Goal: Transaction & Acquisition: Purchase product/service

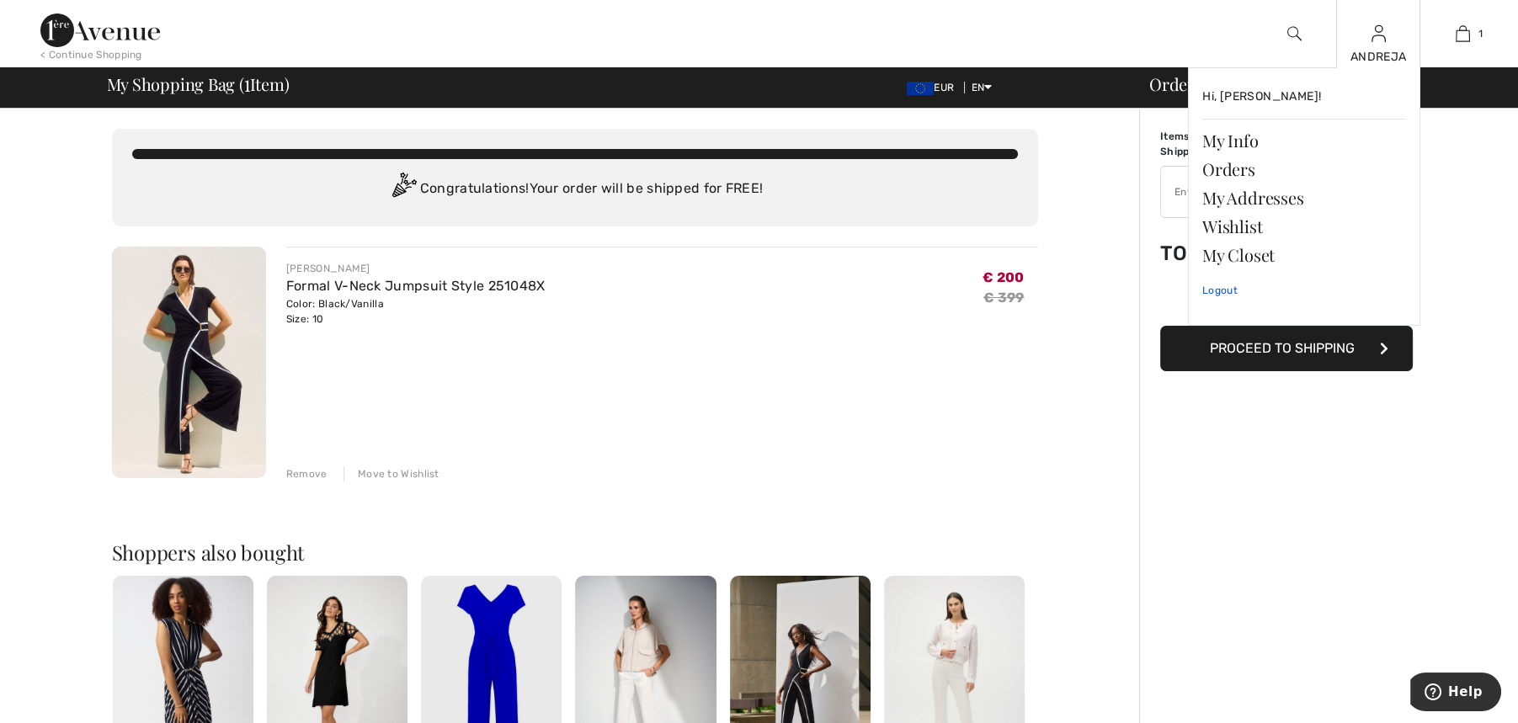
click at [1220, 294] on link "Logout" at bounding box center [1305, 290] width 204 height 42
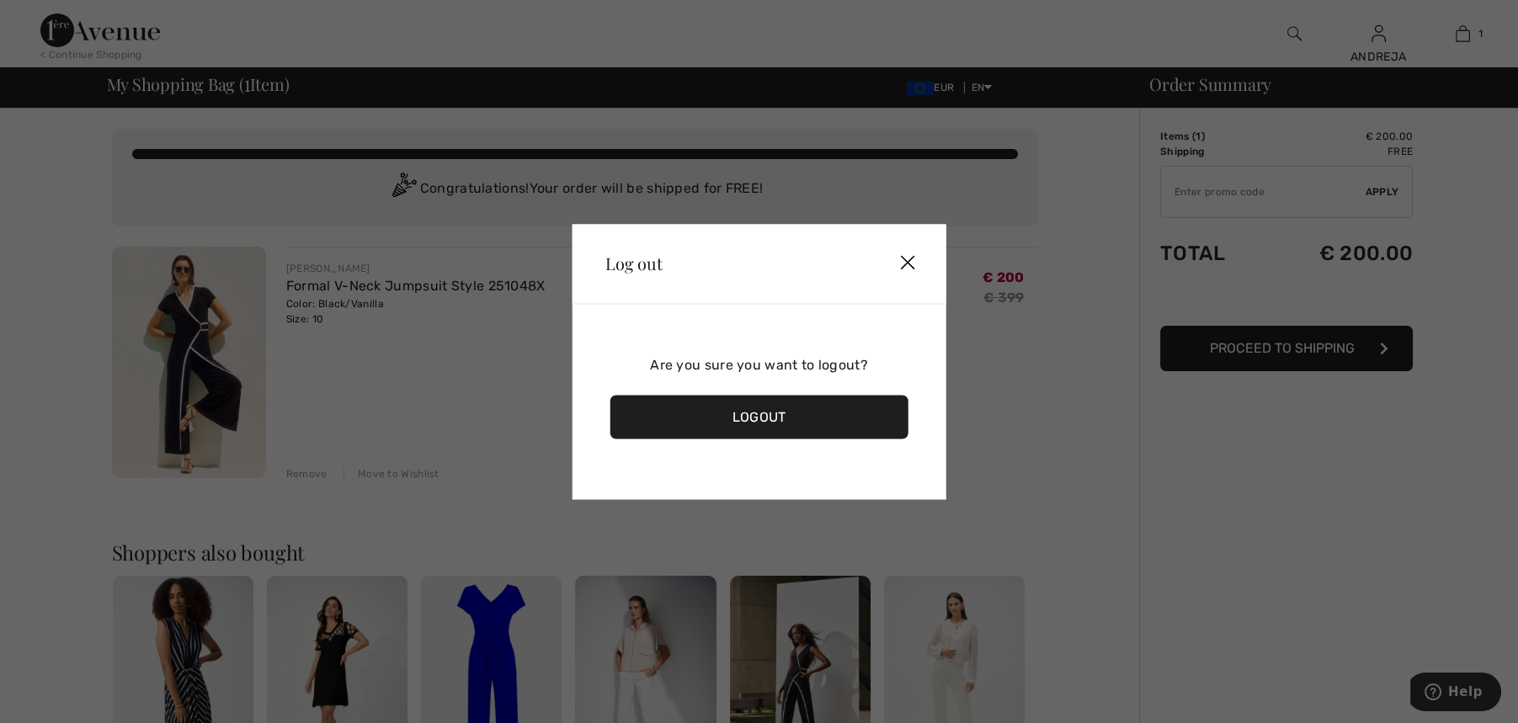
click at [748, 422] on div "Logout" at bounding box center [759, 417] width 299 height 44
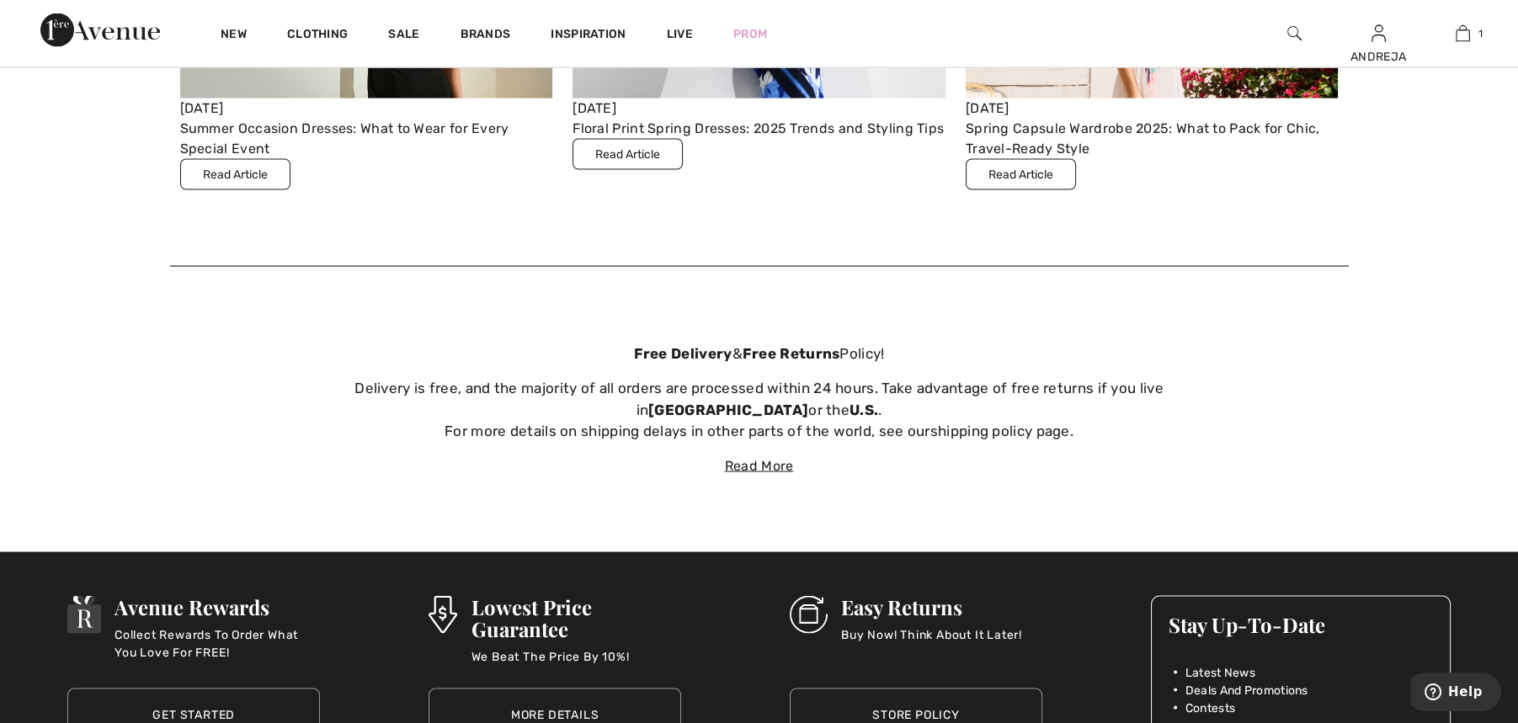
scroll to position [5979, 0]
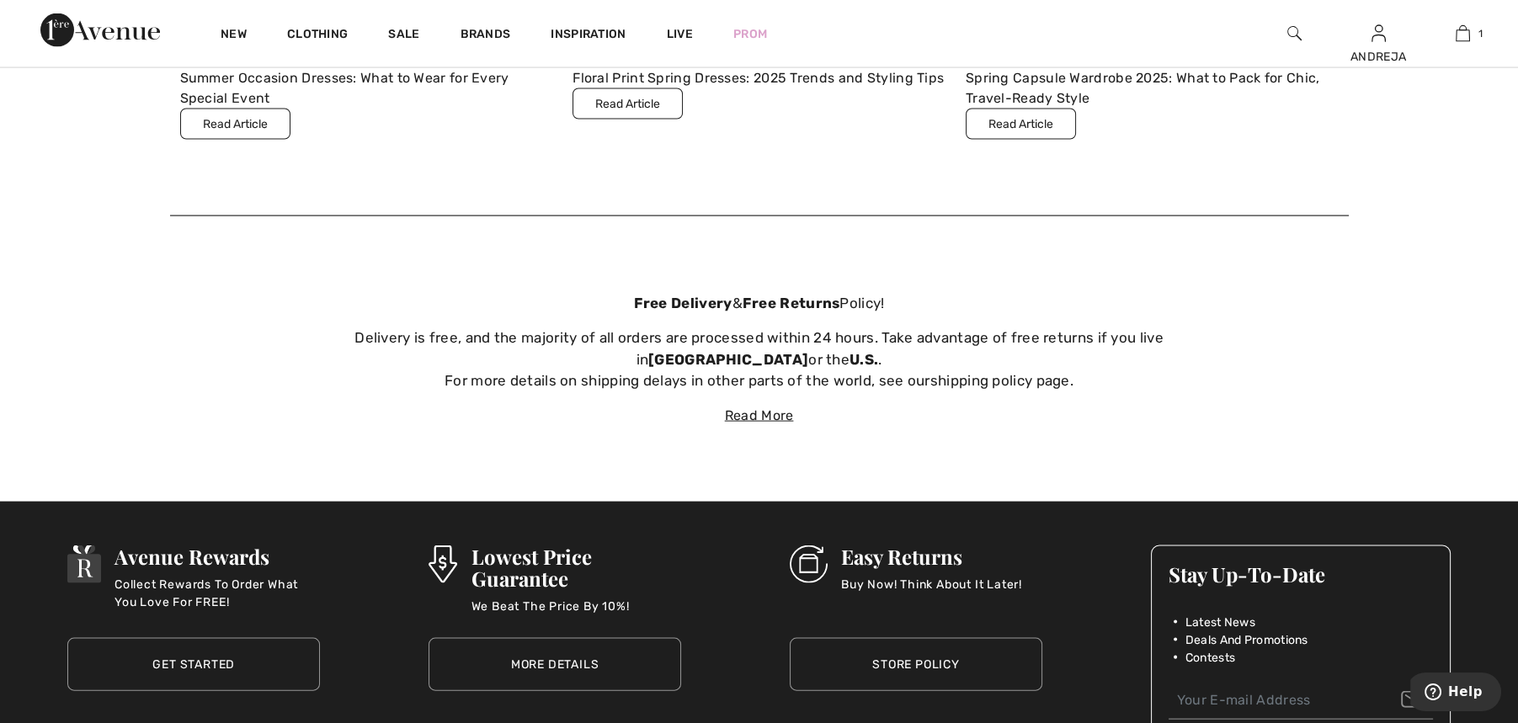
click at [526, 653] on link "More Details" at bounding box center [555, 664] width 253 height 53
click at [526, 662] on link "More Details" at bounding box center [555, 664] width 253 height 53
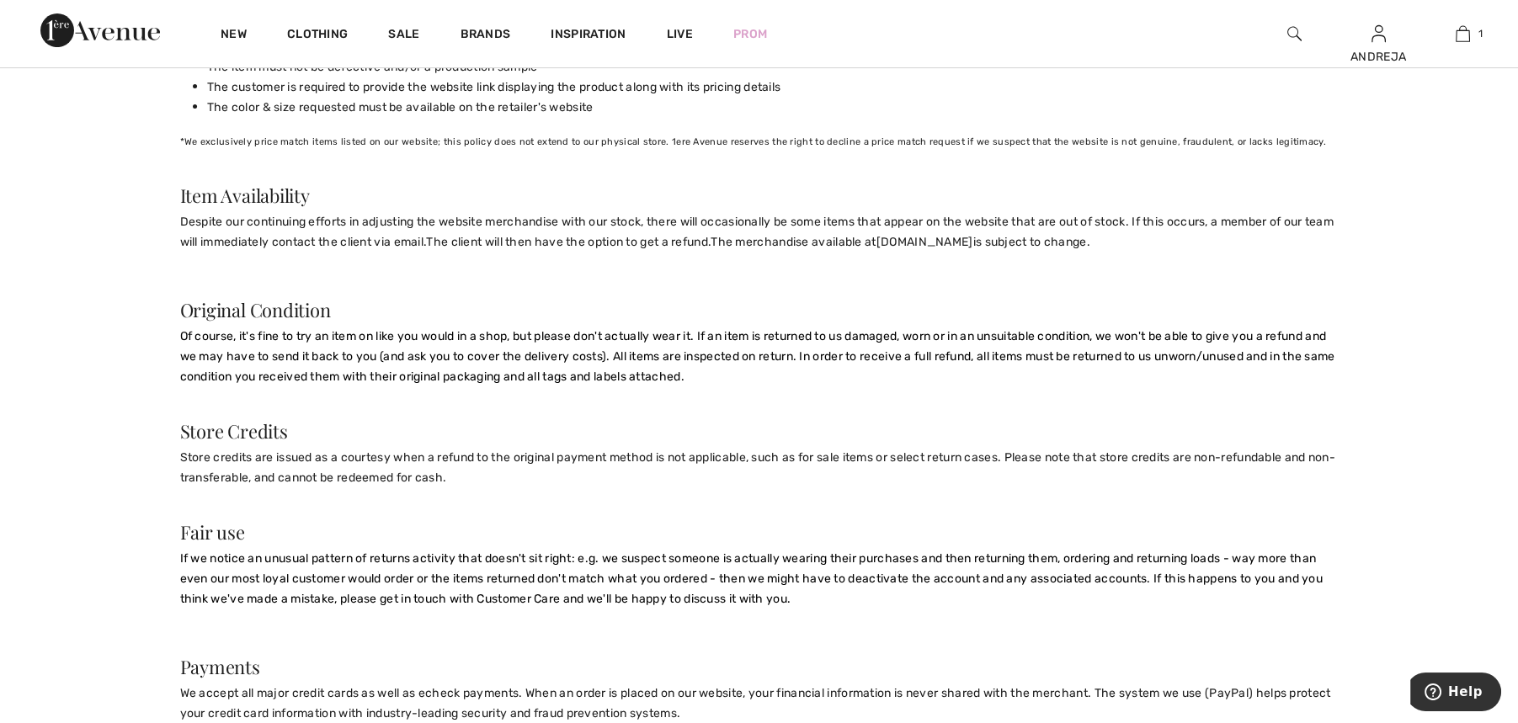
scroll to position [625, 0]
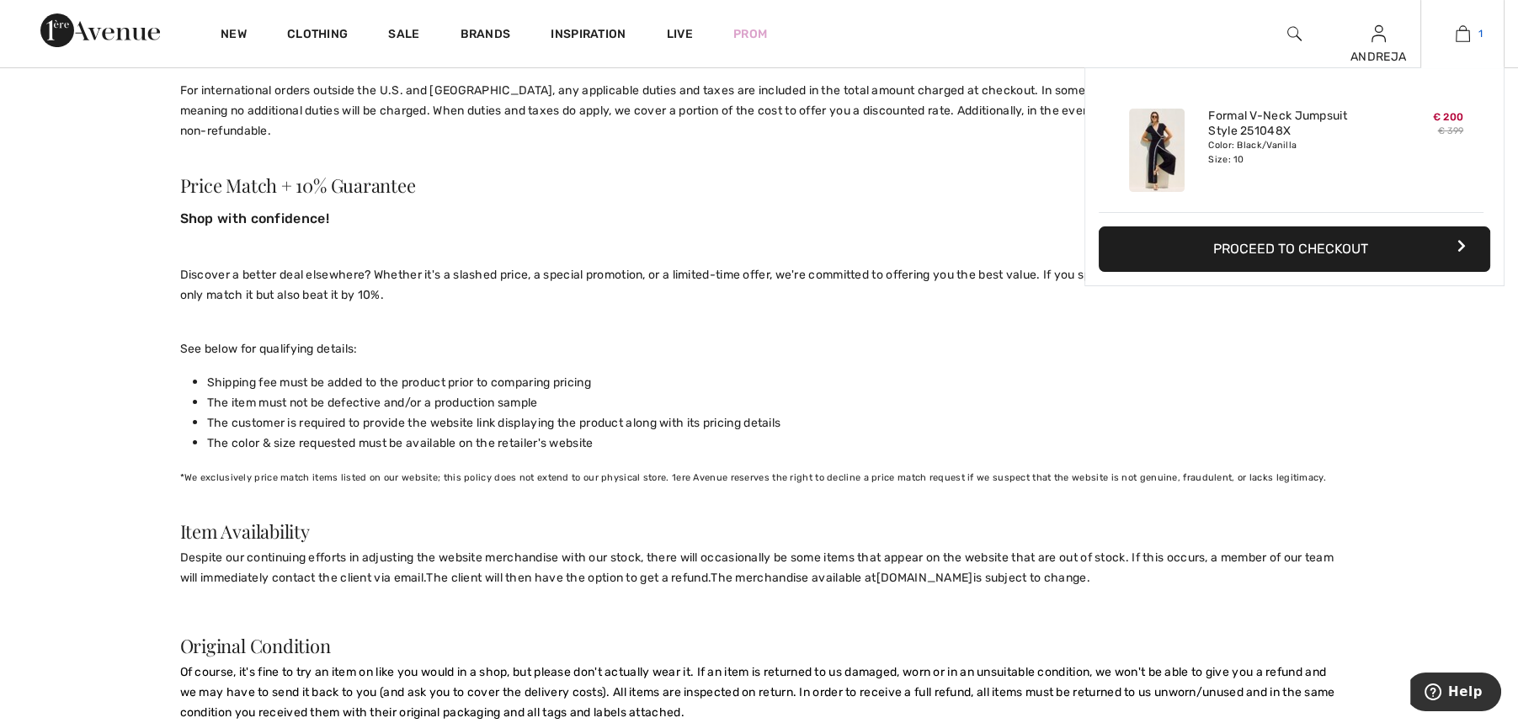
click at [1456, 41] on img at bounding box center [1463, 34] width 14 height 20
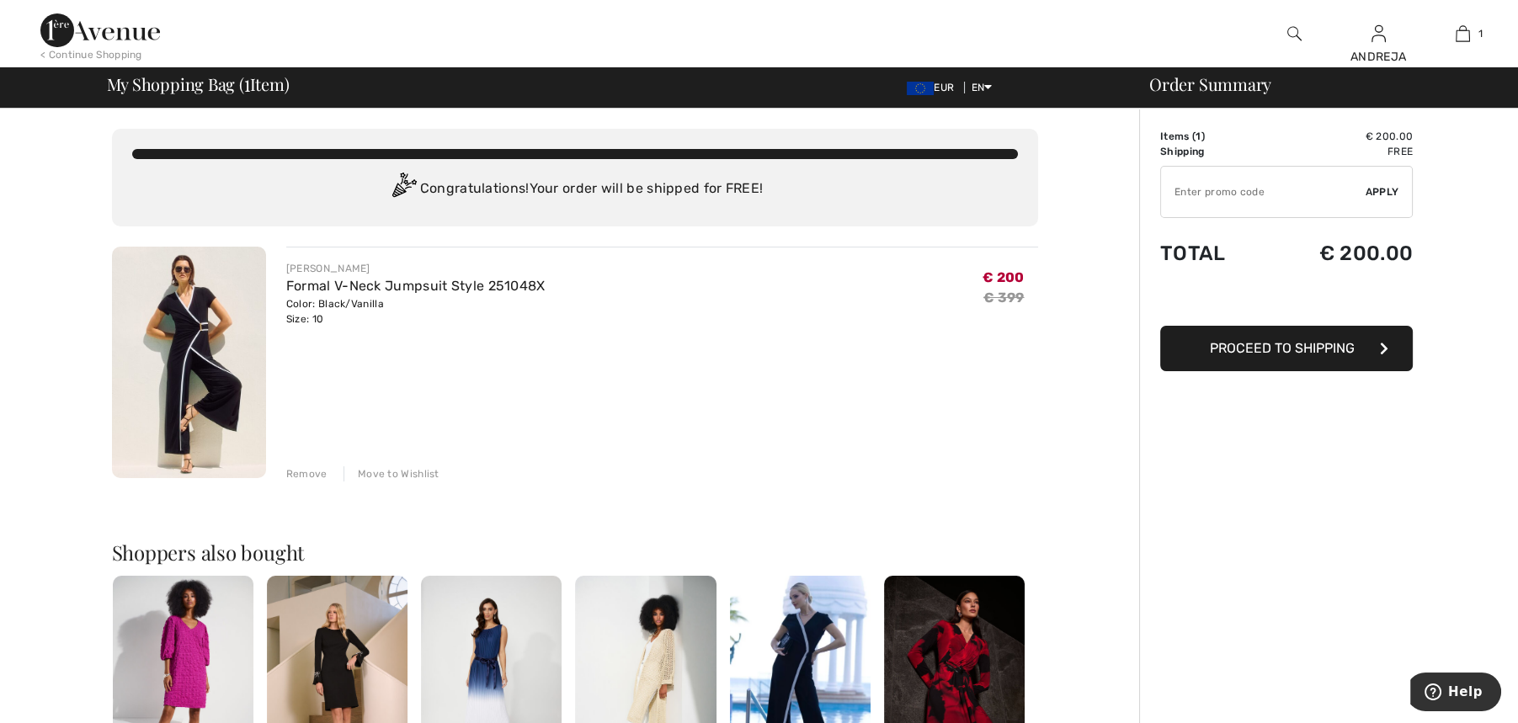
click at [1267, 196] on input "TEXT" at bounding box center [1263, 192] width 205 height 51
type input "NEW15"
click at [1387, 193] on span "Apply" at bounding box center [1383, 191] width 34 height 15
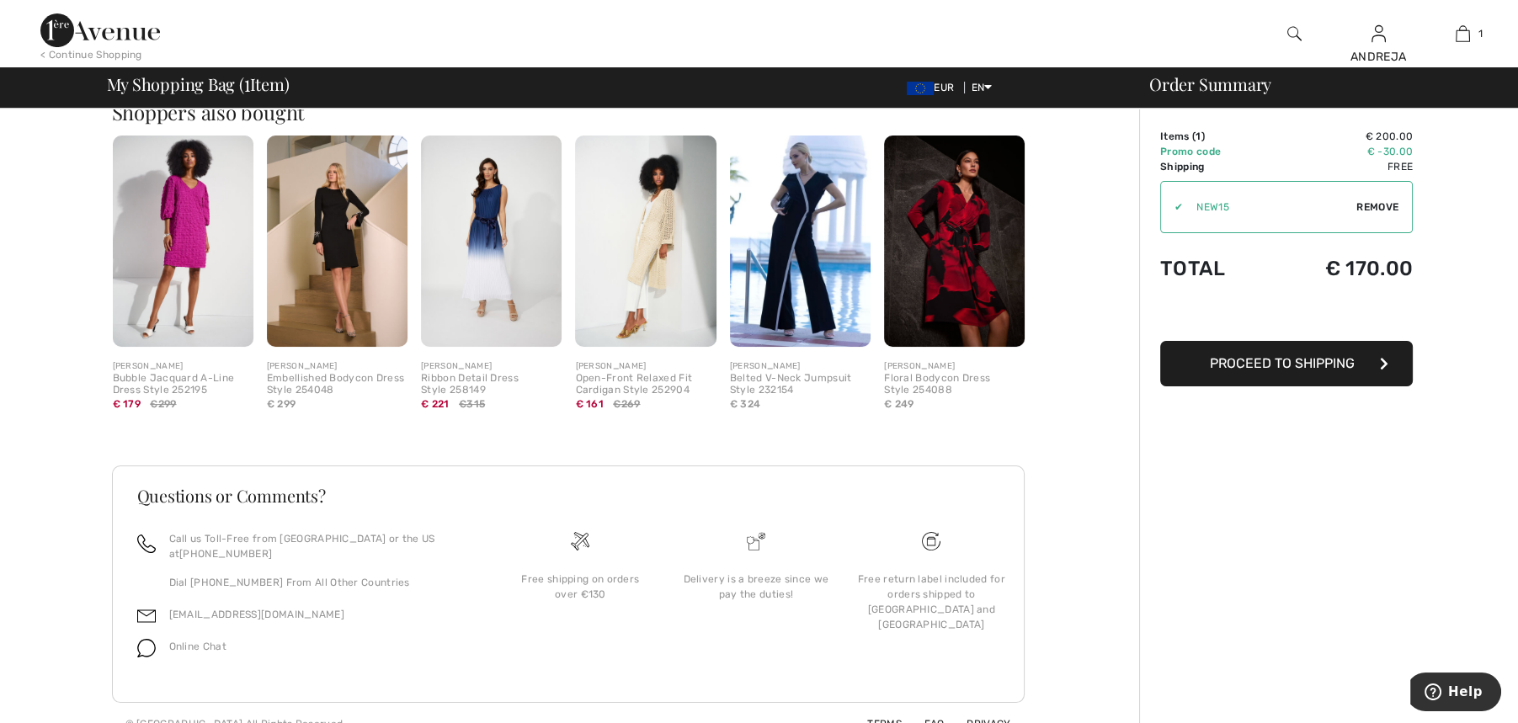
scroll to position [446, 0]
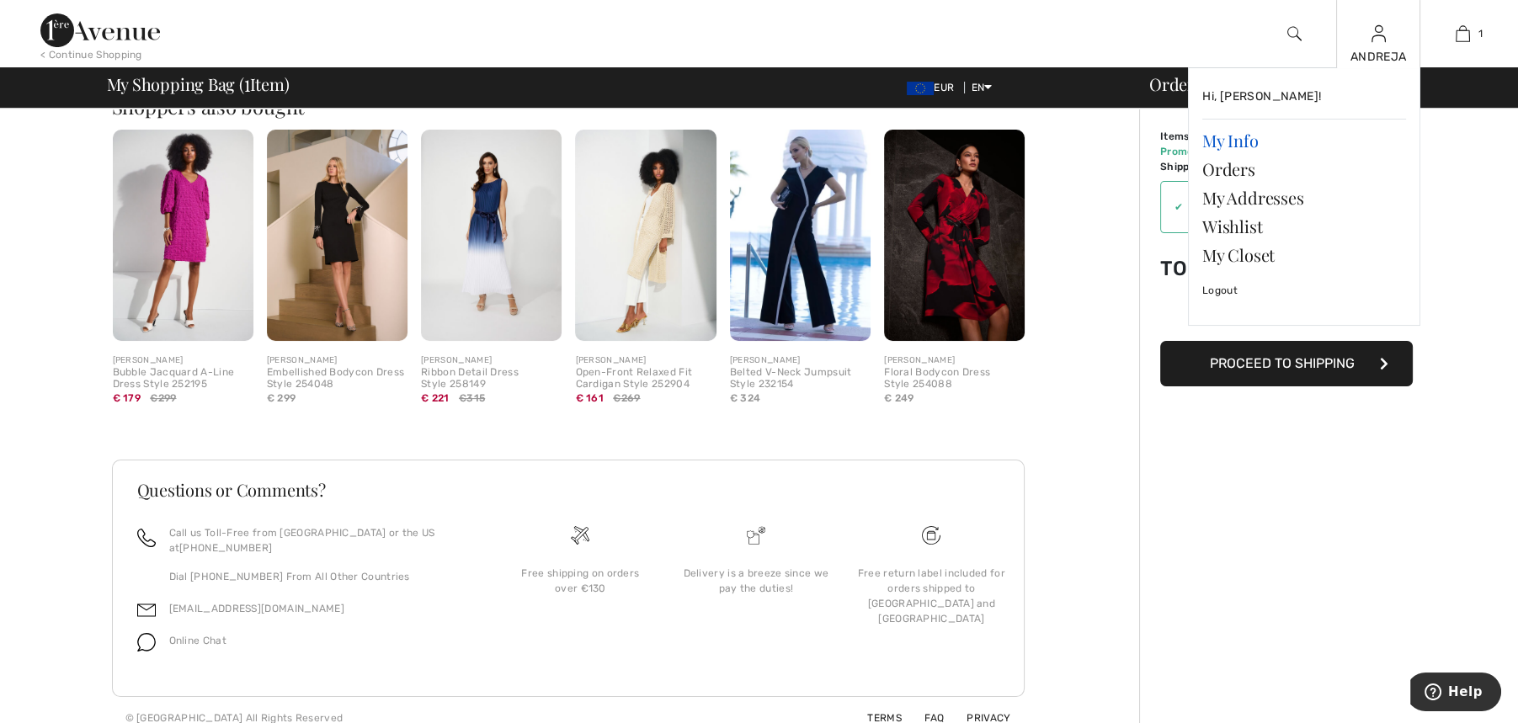
click at [1235, 140] on link "My Info" at bounding box center [1305, 140] width 204 height 29
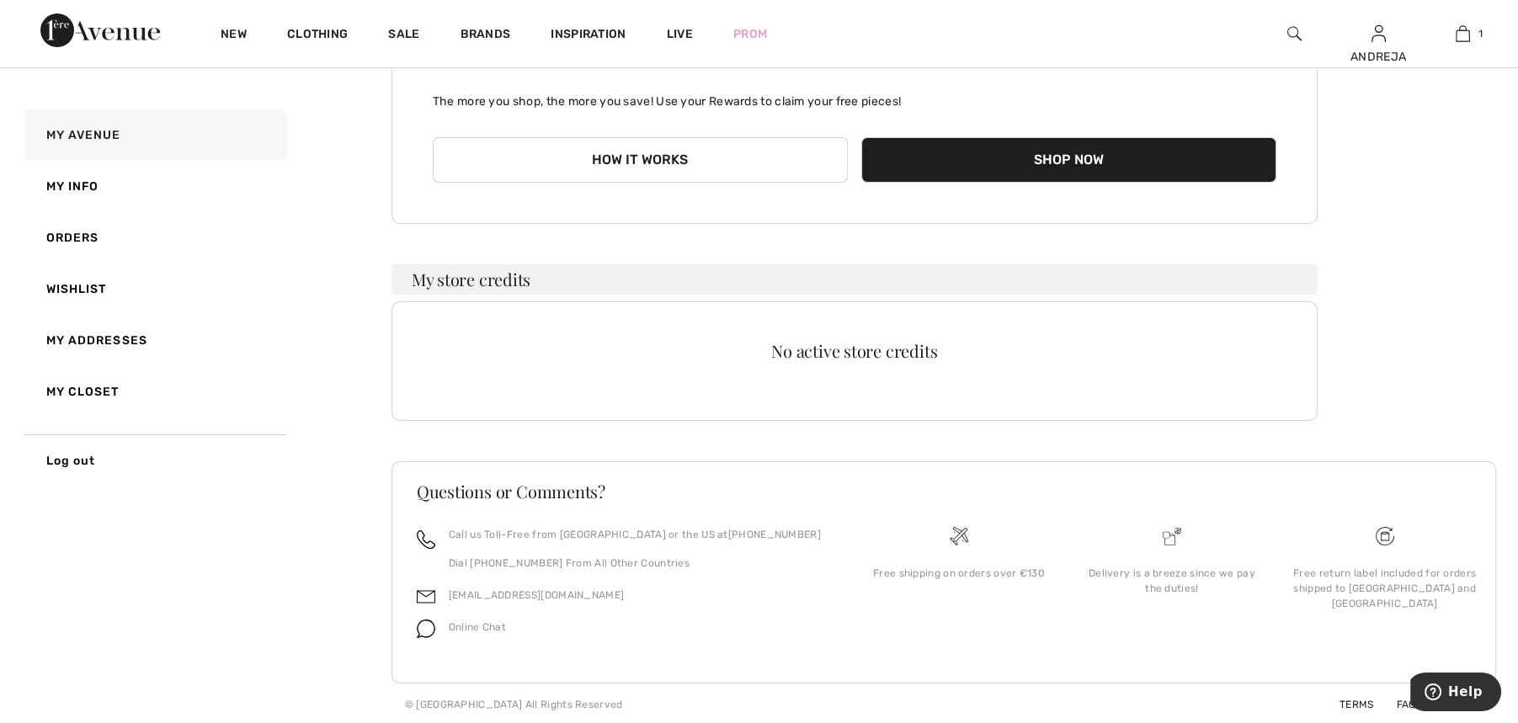
scroll to position [185, 0]
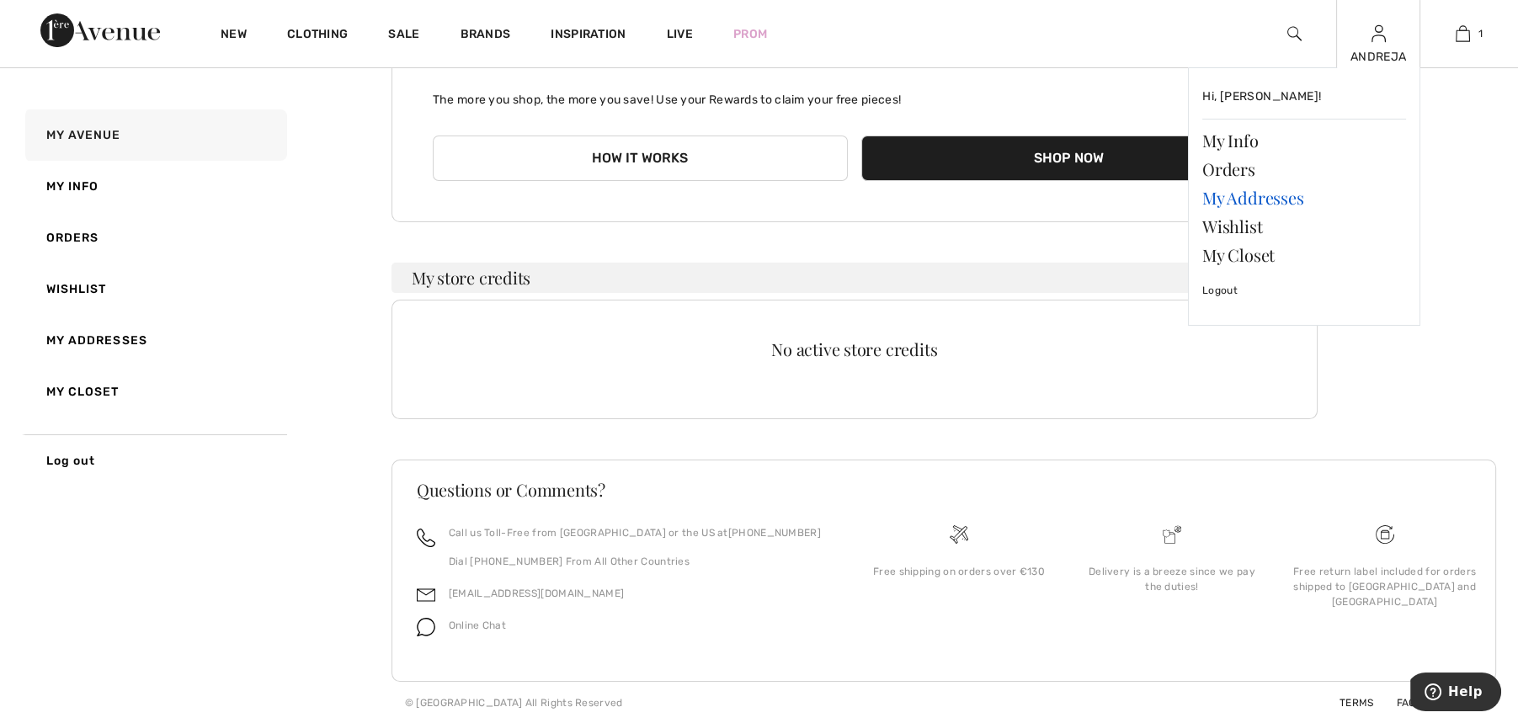
click at [1230, 197] on link "My Addresses" at bounding box center [1305, 198] width 204 height 29
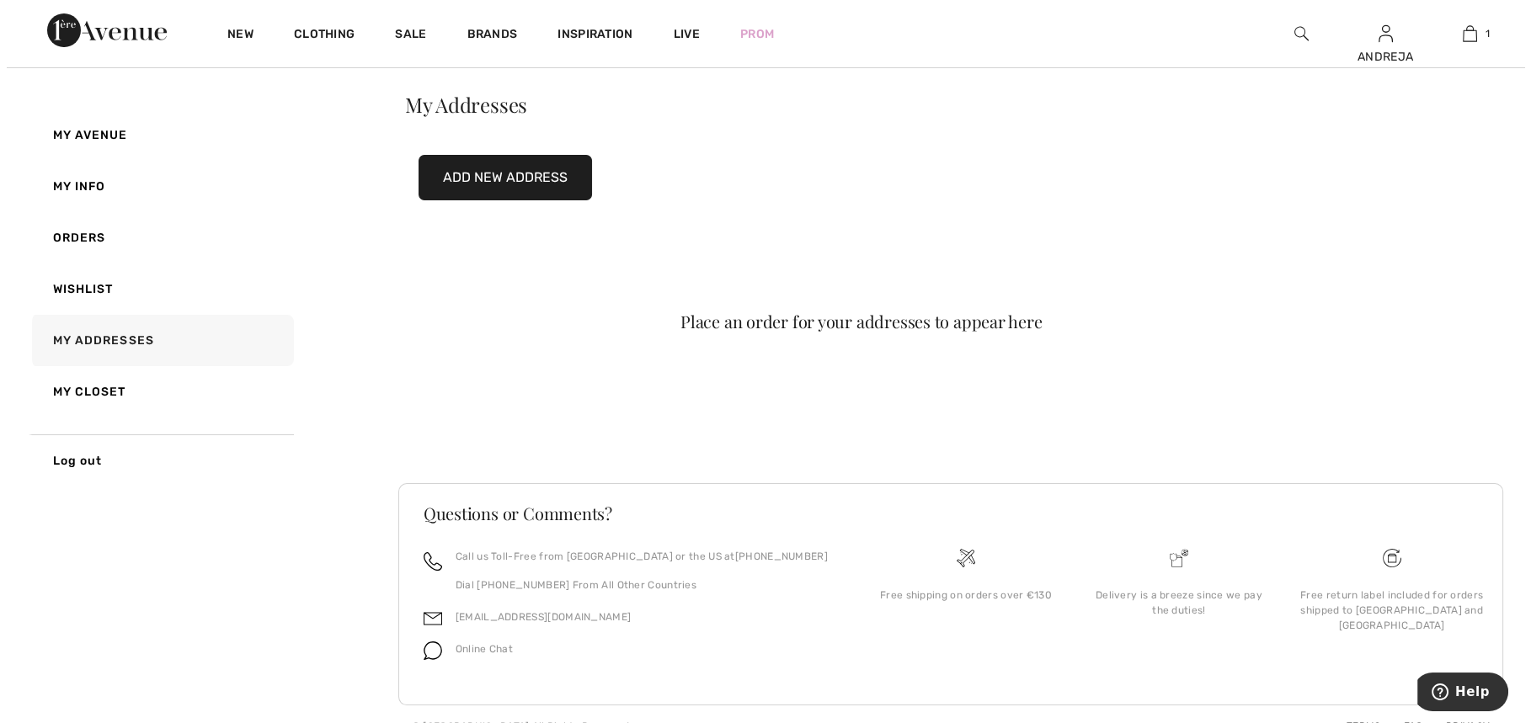
scroll to position [73, 0]
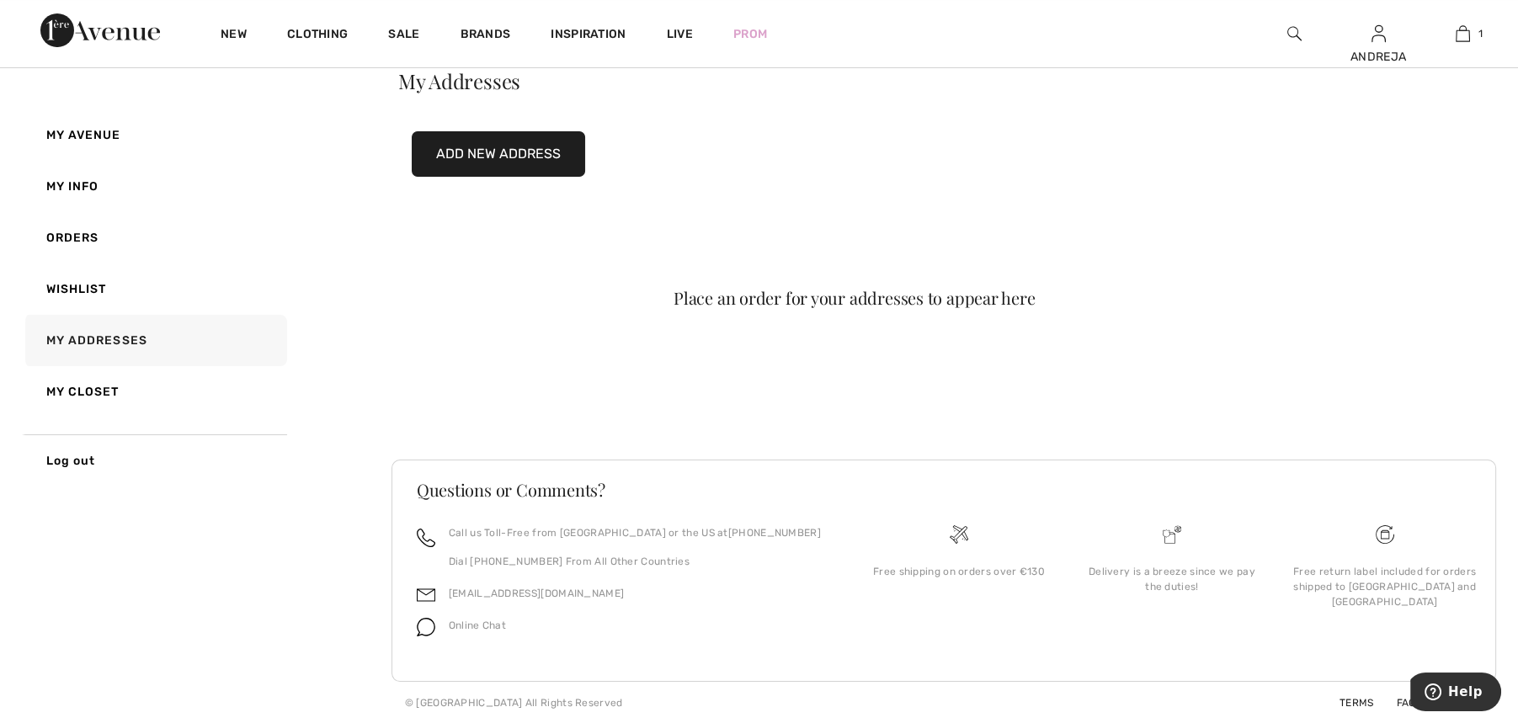
click at [461, 148] on button "Add New Address" at bounding box center [498, 153] width 173 height 45
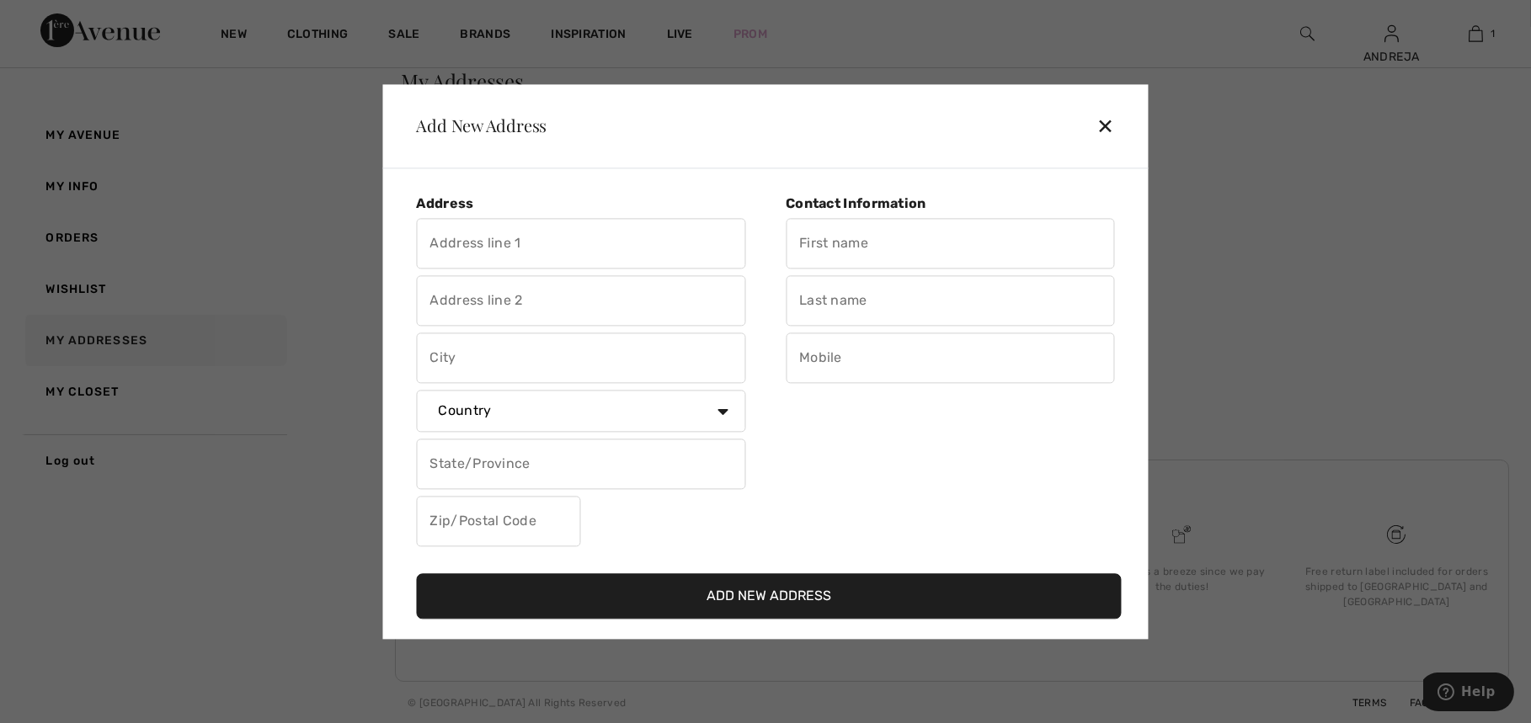
click at [473, 244] on input "text" at bounding box center [581, 243] width 329 height 51
type input "M.GUPCA 26"
type input "Samobor"
select select "HR"
type input "10430"
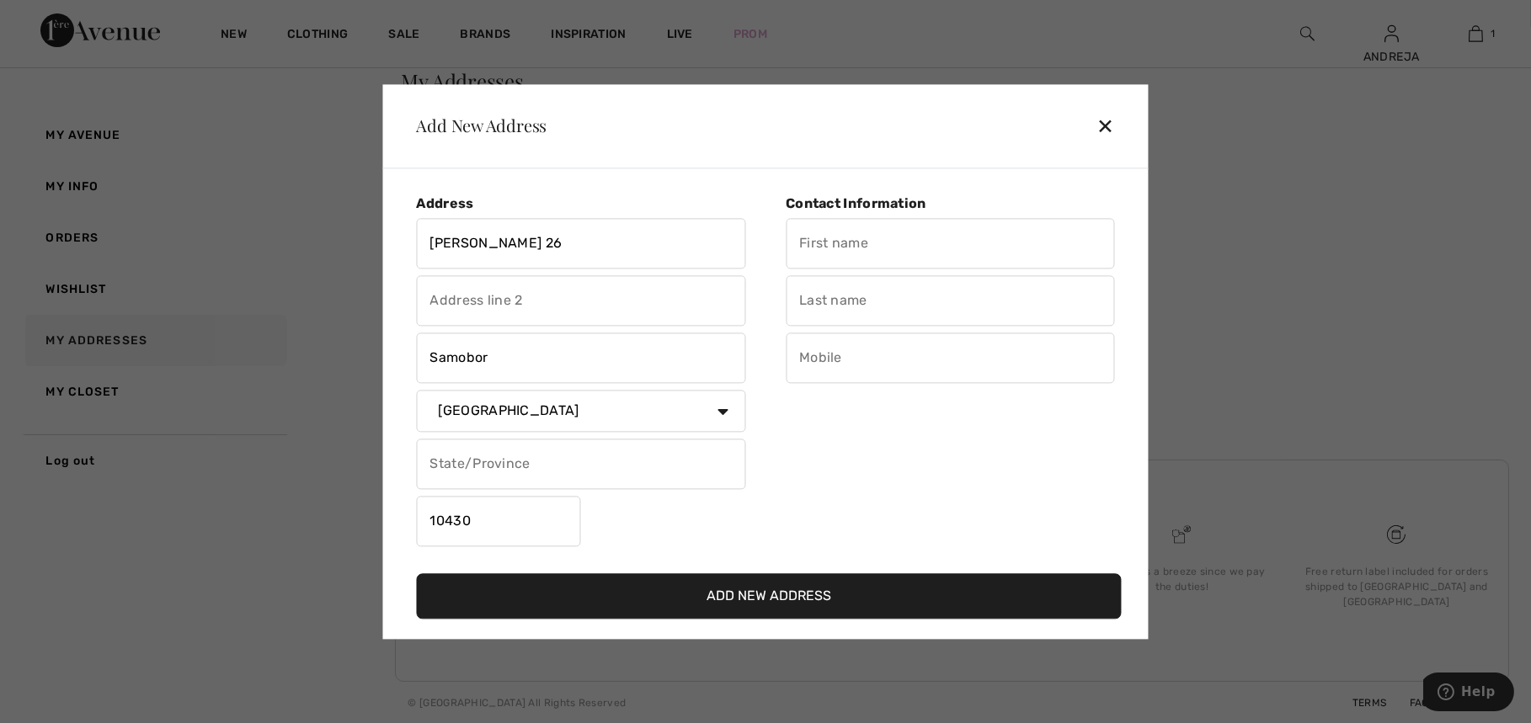
type input "ANDREJA"
type input "MIKULIĆ"
type input "0912013950"
click at [729, 590] on button "Add New Address" at bounding box center [769, 595] width 705 height 45
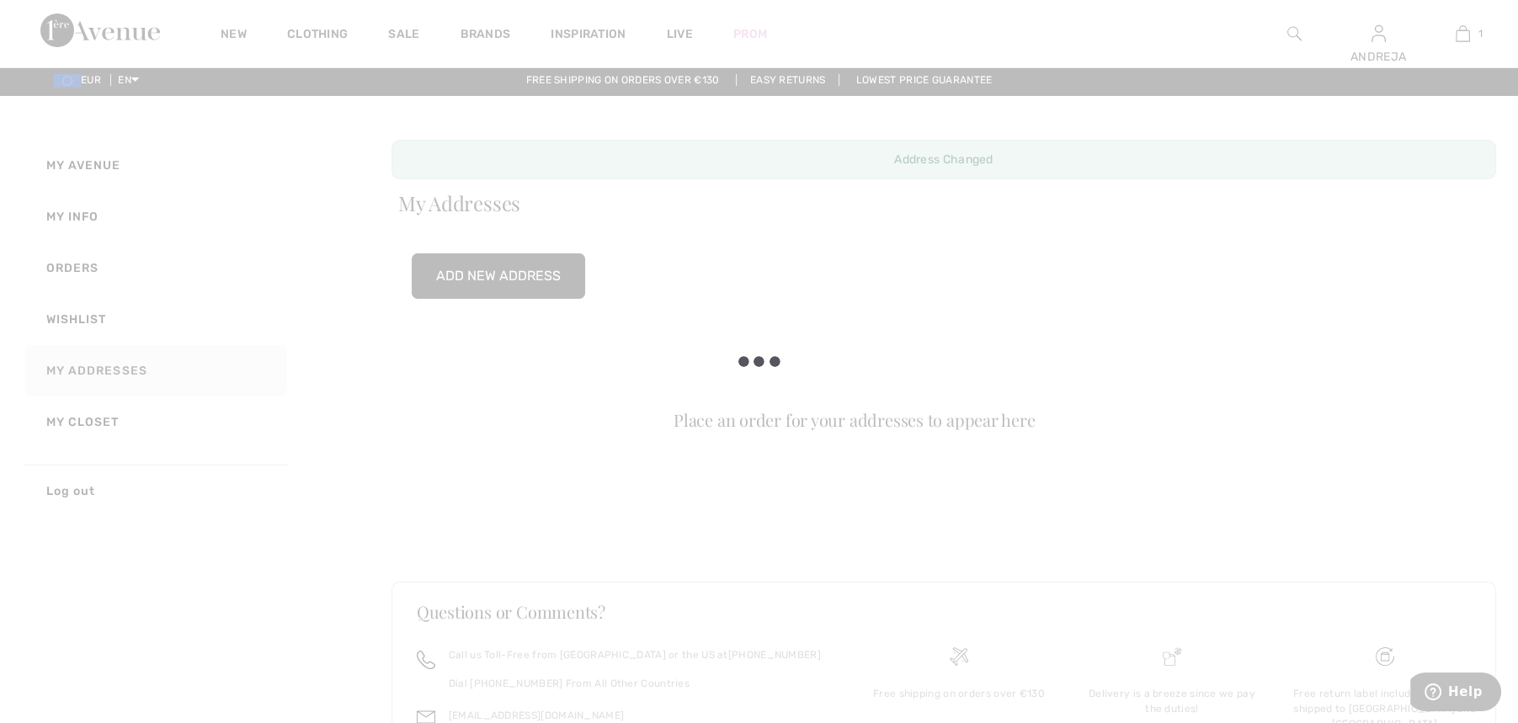
scroll to position [0, 0]
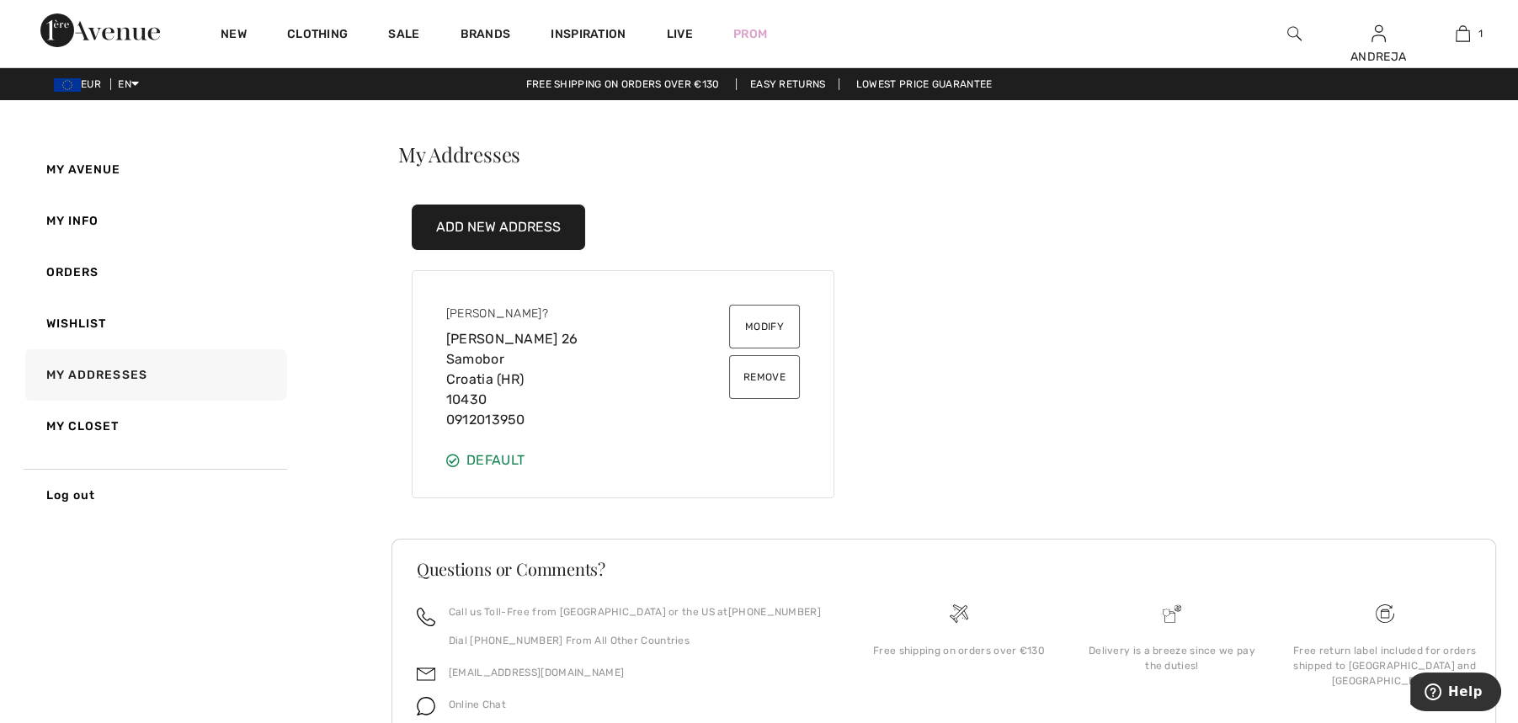
click at [771, 327] on button "Modify" at bounding box center [764, 327] width 71 height 44
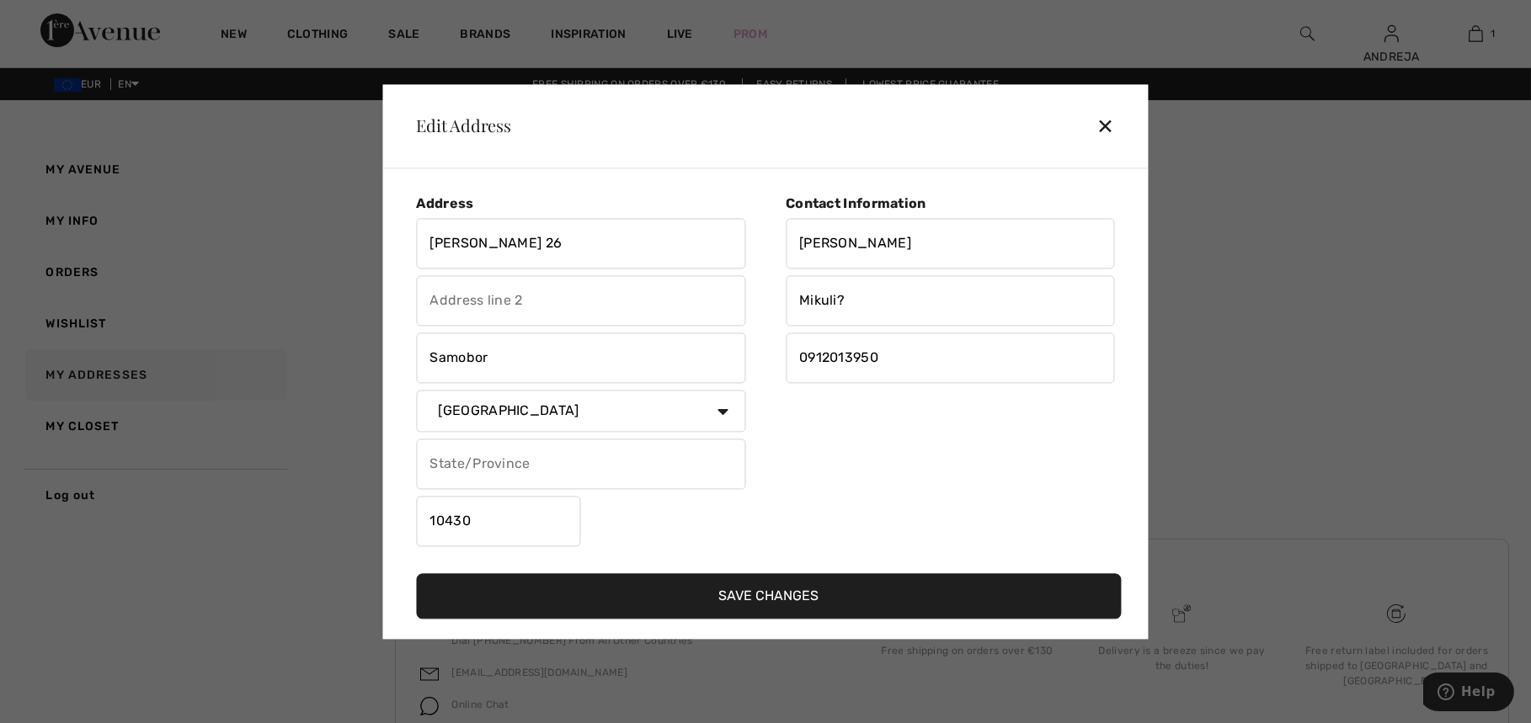
drag, startPoint x: 793, startPoint y: 355, endPoint x: 827, endPoint y: 360, distance: 33.9
click at [793, 355] on input "0912013950" at bounding box center [950, 358] width 329 height 51
click at [796, 358] on input "0912013950" at bounding box center [950, 358] width 329 height 51
type input "0"
type input "+"
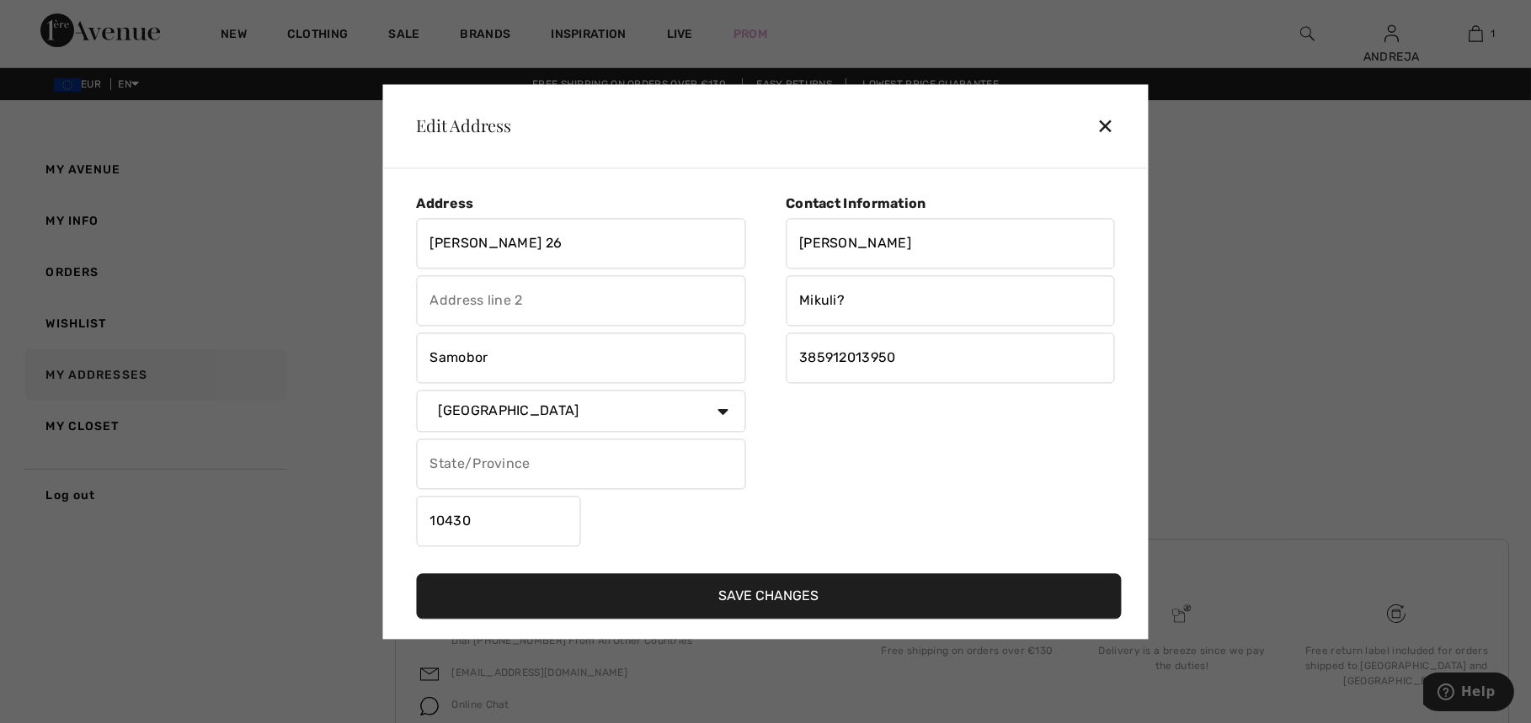
click at [797, 355] on input "385912013950" at bounding box center [950, 358] width 329 height 51
type input "00385912013950"
click at [883, 421] on div "Contact Information Andreja Mikuli? 00385912013950" at bounding box center [939, 374] width 349 height 358
click at [758, 597] on button "Save Changes" at bounding box center [769, 595] width 705 height 45
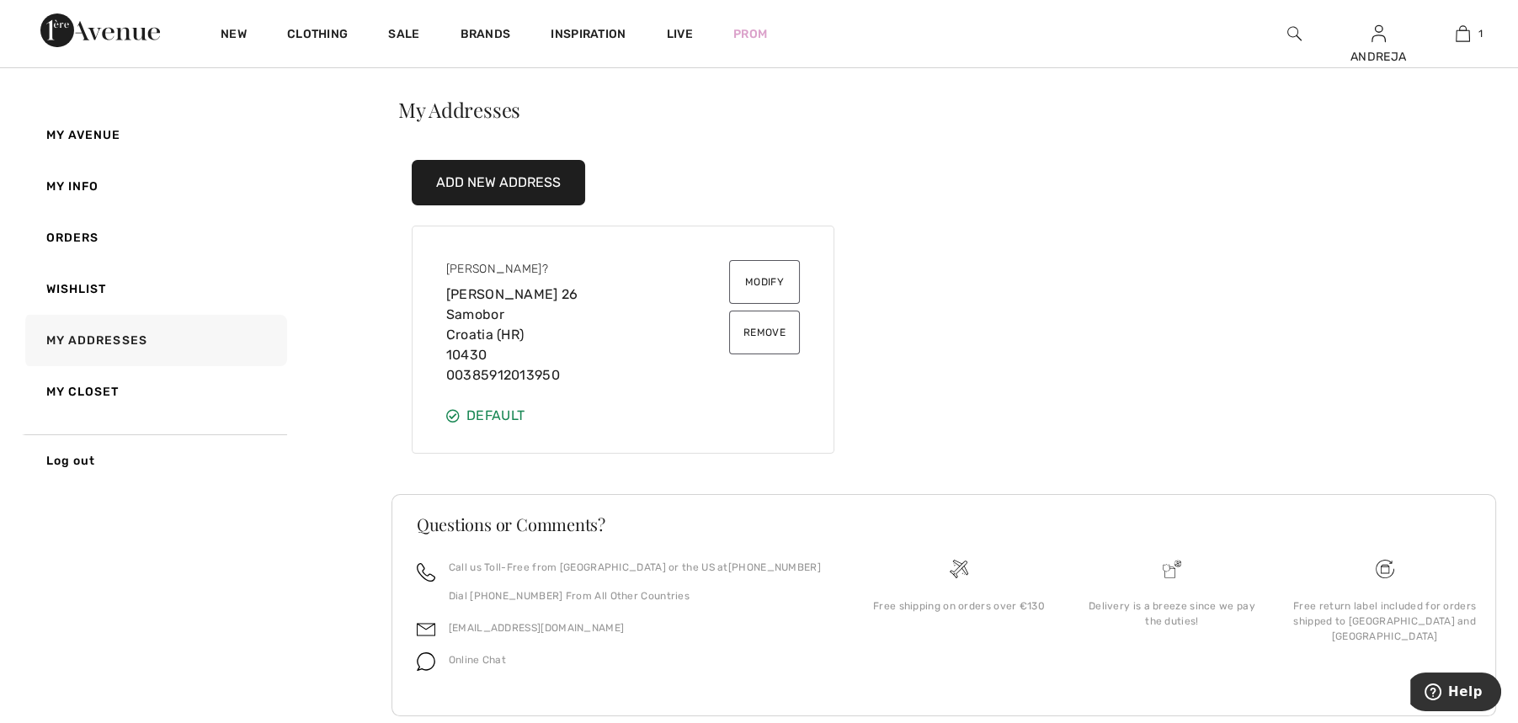
scroll to position [79, 0]
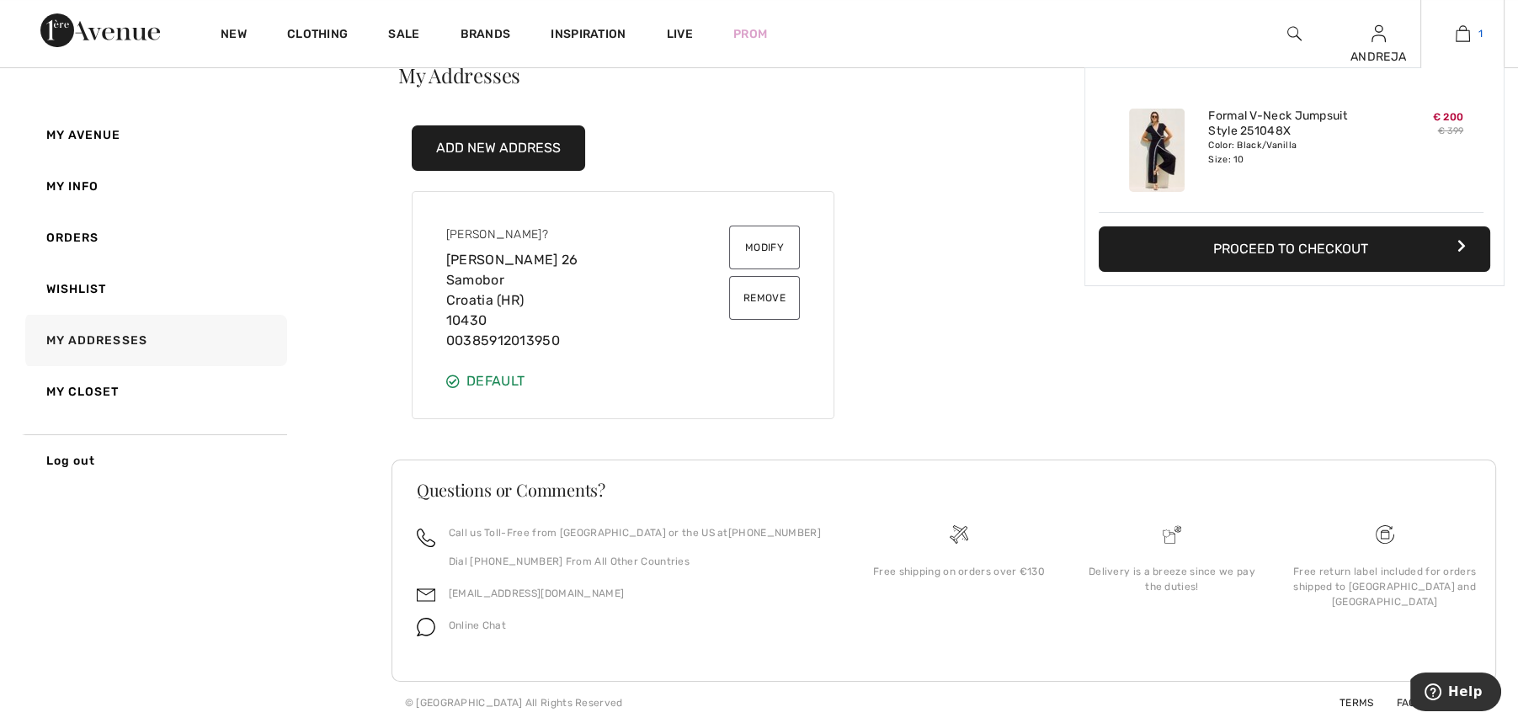
click at [1479, 29] on span "1" at bounding box center [1481, 33] width 4 height 15
click at [1304, 238] on button "Proceed to Checkout" at bounding box center [1295, 249] width 392 height 45
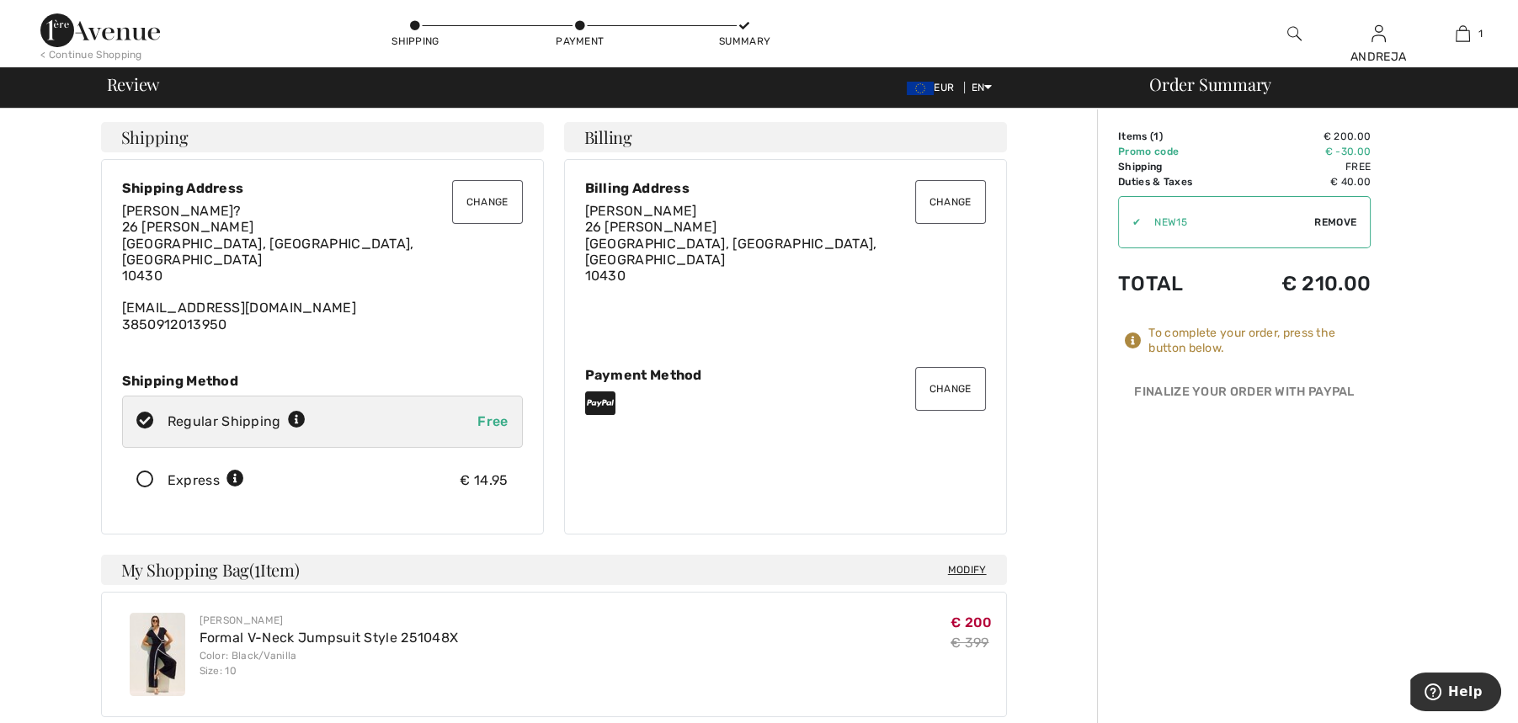
click at [488, 197] on button "Change" at bounding box center [487, 202] width 71 height 44
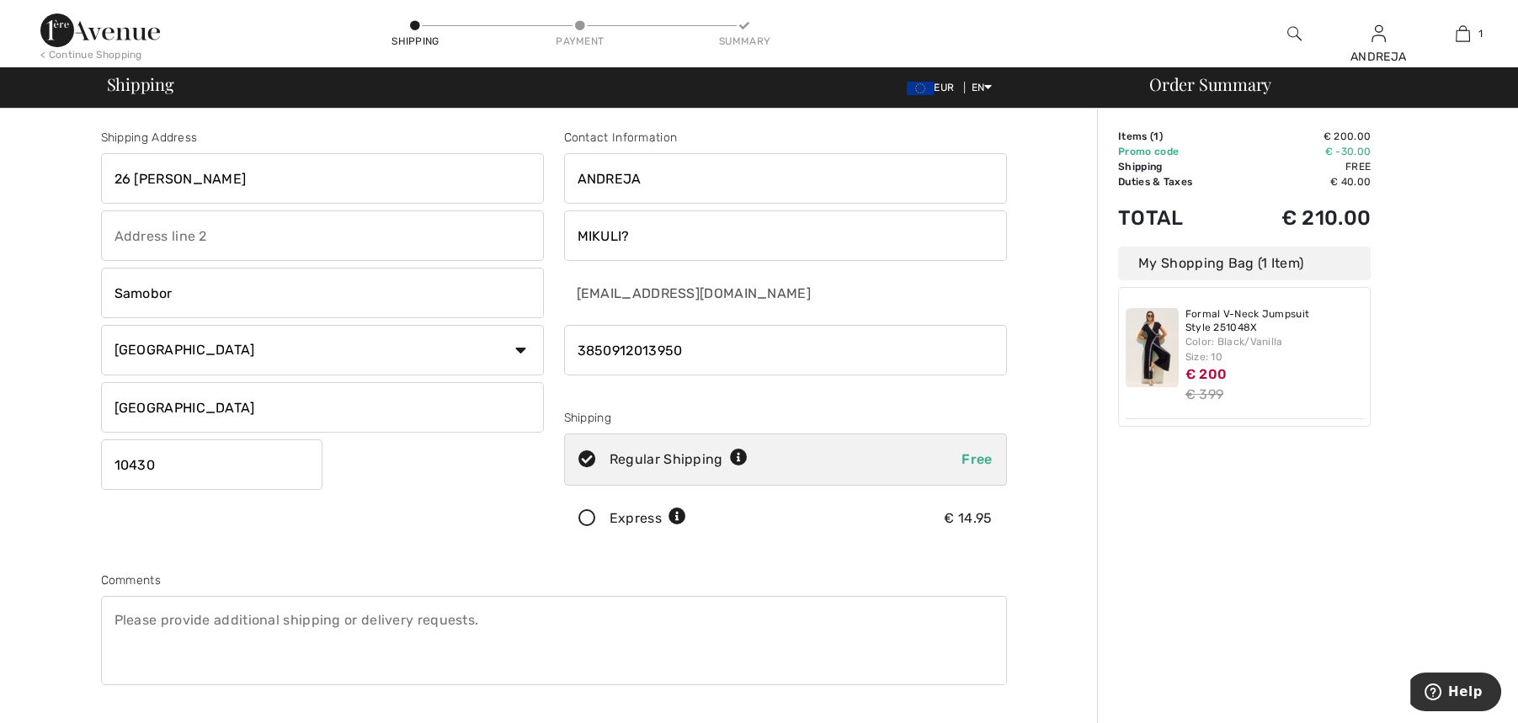
click at [642, 236] on input "MIKULI?" at bounding box center [785, 236] width 443 height 51
type input "MIKULIC"
